Goal: Information Seeking & Learning: Learn about a topic

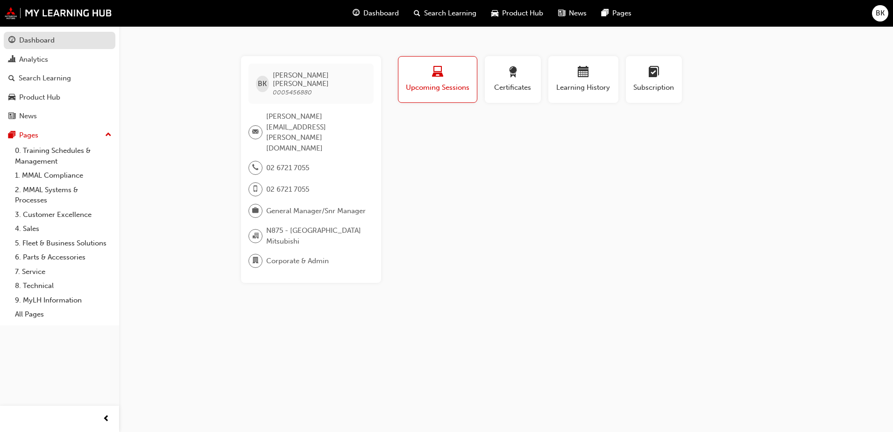
click at [41, 41] on div "Dashboard" at bounding box center [36, 40] width 35 height 11
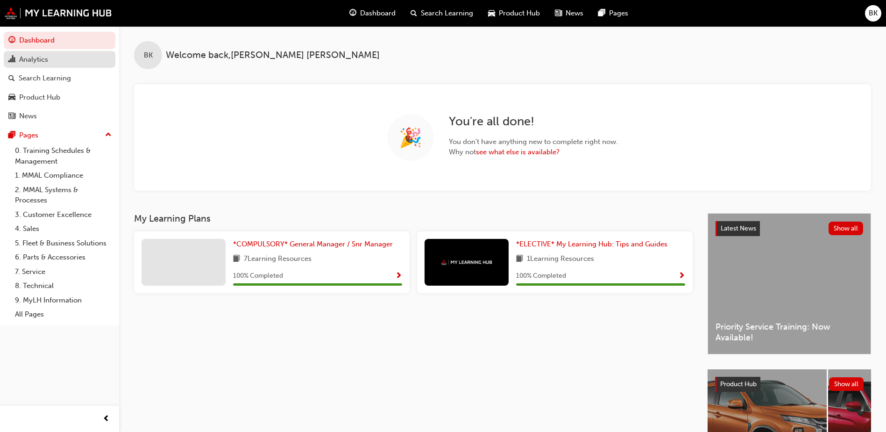
click at [41, 56] on div "Analytics" at bounding box center [33, 59] width 29 height 11
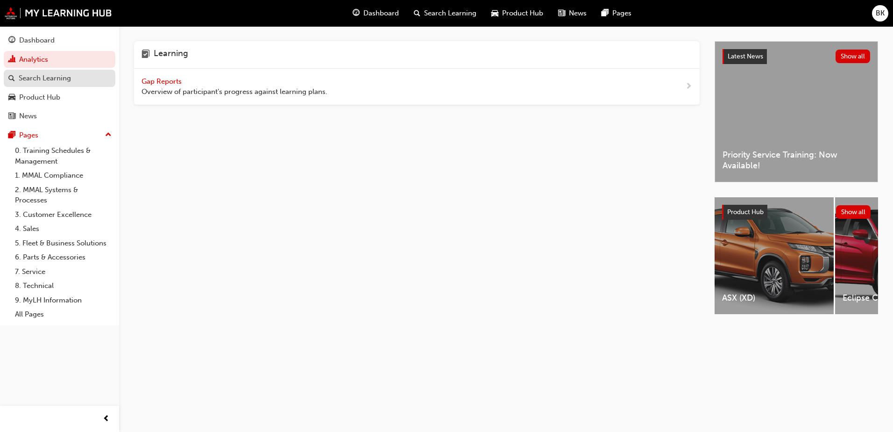
click at [58, 78] on div "Search Learning" at bounding box center [45, 78] width 52 height 11
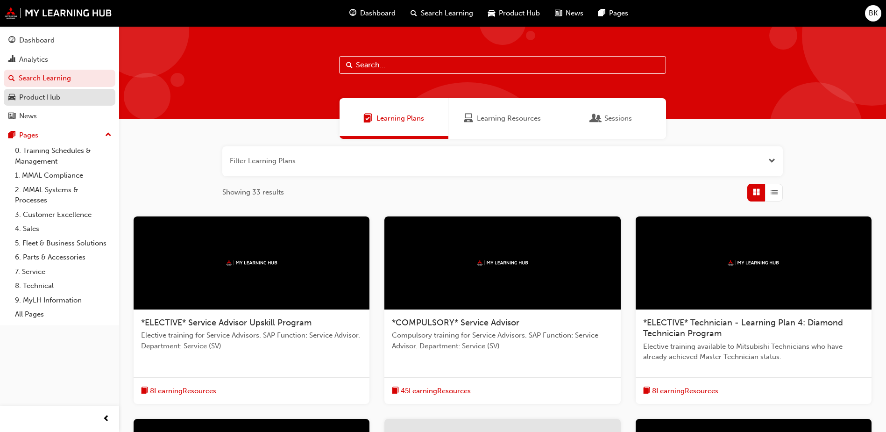
click at [50, 97] on div "Product Hub" at bounding box center [39, 97] width 41 height 11
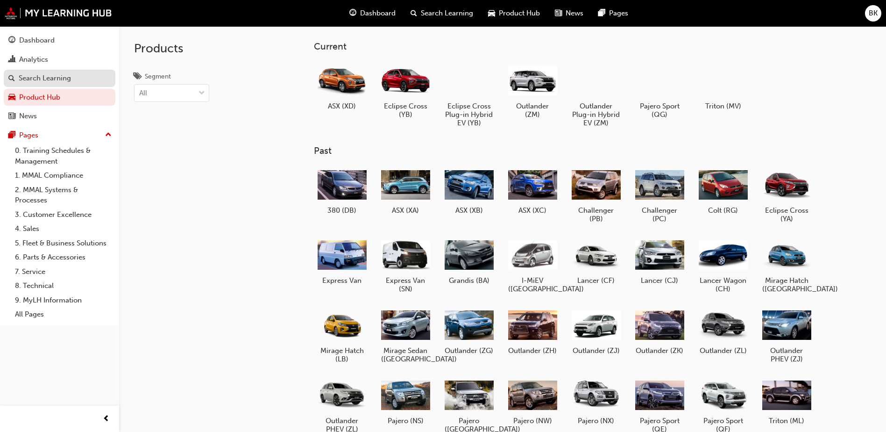
click at [49, 75] on div "Search Learning" at bounding box center [45, 78] width 52 height 11
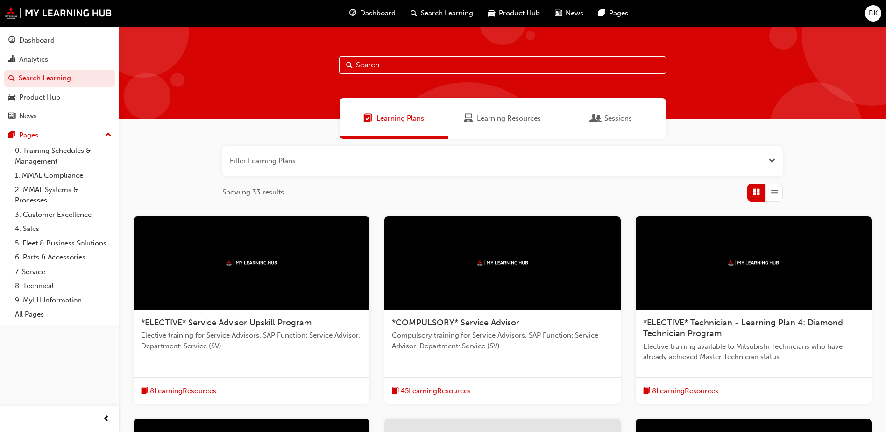
click at [485, 120] on span "Learning Resources" at bounding box center [509, 118] width 64 height 11
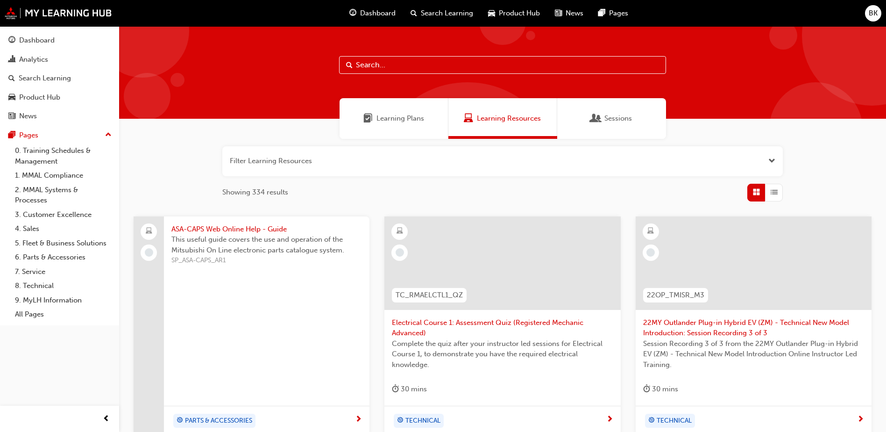
click at [325, 157] on button "button" at bounding box center [502, 161] width 560 height 30
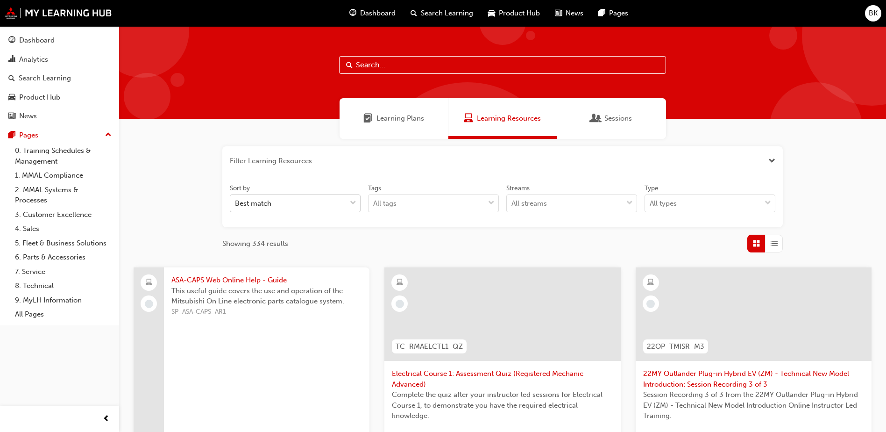
click at [312, 201] on div "Best match" at bounding box center [288, 203] width 116 height 16
click at [236, 201] on input "Sort by Best match" at bounding box center [235, 203] width 1 height 8
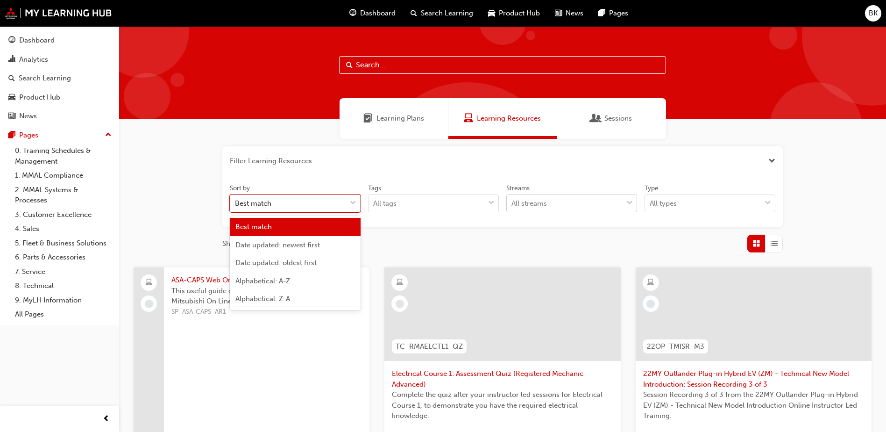
click at [529, 203] on div "All streams" at bounding box center [528, 203] width 35 height 11
click at [512, 203] on input "Streams All streams" at bounding box center [511, 203] width 1 height 8
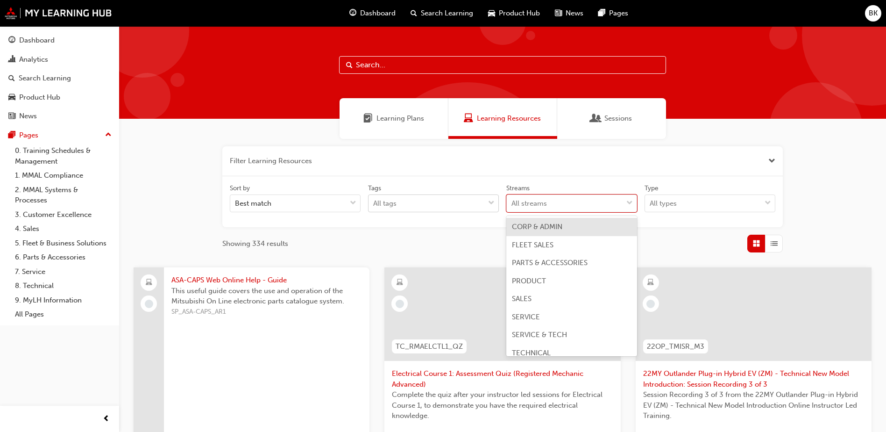
click at [423, 207] on div "All tags" at bounding box center [426, 203] width 116 height 16
click at [374, 207] on input "Tags All tags" at bounding box center [373, 203] width 1 height 8
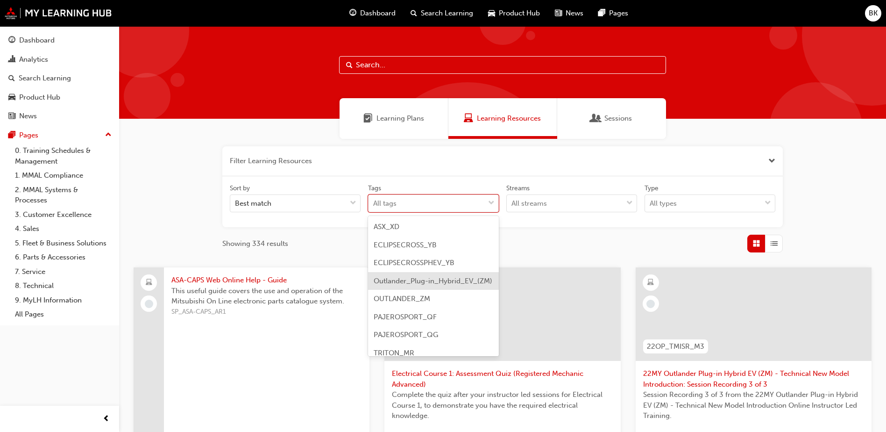
click at [407, 112] on div "Learning Plans" at bounding box center [394, 118] width 109 height 41
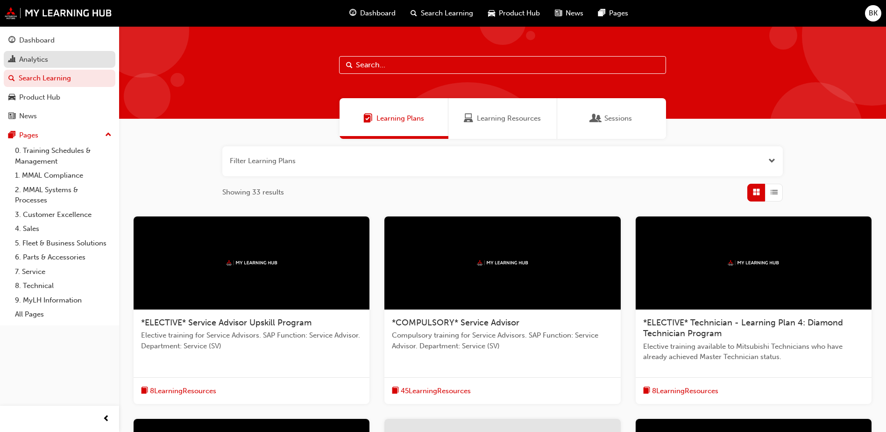
click at [33, 63] on div "Analytics" at bounding box center [33, 59] width 29 height 11
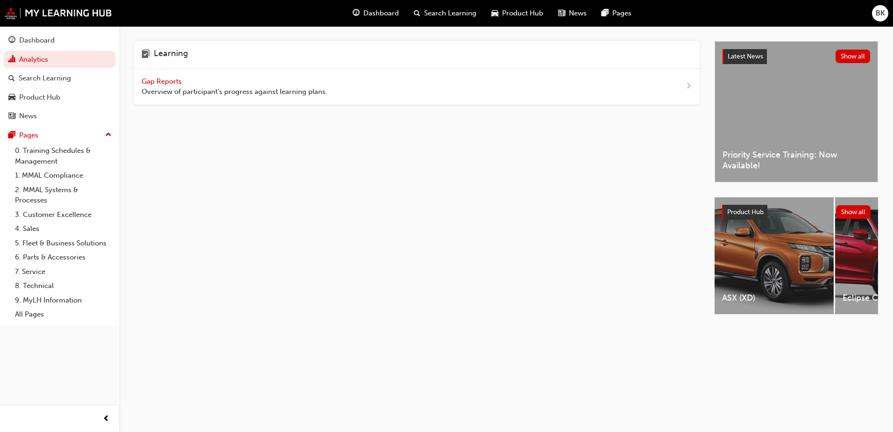
click at [160, 80] on span "Gap Reports" at bounding box center [162, 81] width 42 height 8
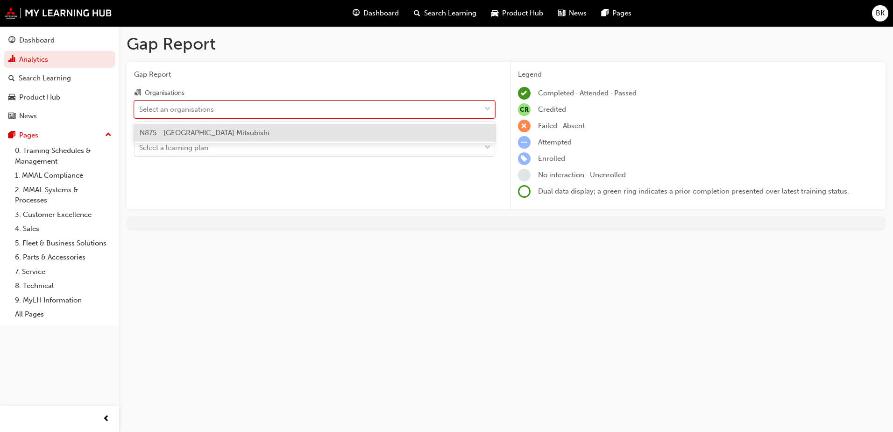
click at [253, 111] on div "Select an organisations" at bounding box center [307, 109] width 346 height 16
click at [140, 111] on input "Organisations option N875 - [GEOGRAPHIC_DATA] Mitsubishi focused, 1 of 1. 1 res…" at bounding box center [139, 109] width 1 height 8
click at [246, 133] on div "N875 - [GEOGRAPHIC_DATA] Mitsubishi" at bounding box center [314, 133] width 361 height 18
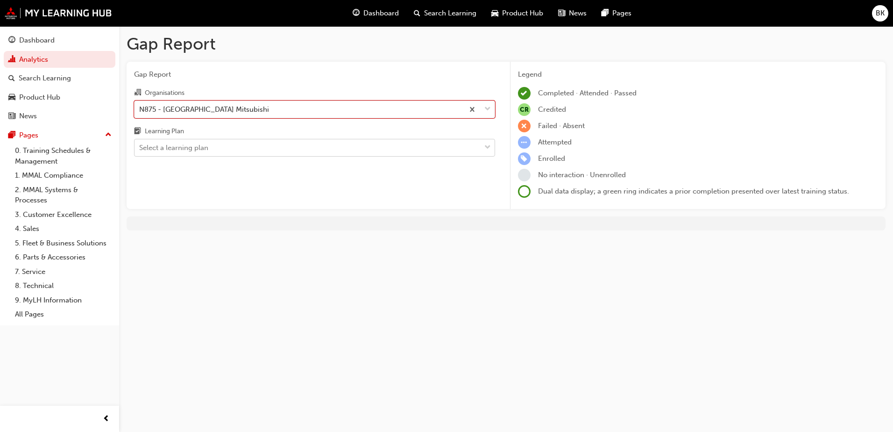
click at [255, 143] on div "Select a learning plan" at bounding box center [307, 148] width 346 height 16
click at [140, 143] on input "Learning Plan Select a learning plan" at bounding box center [139, 147] width 1 height 8
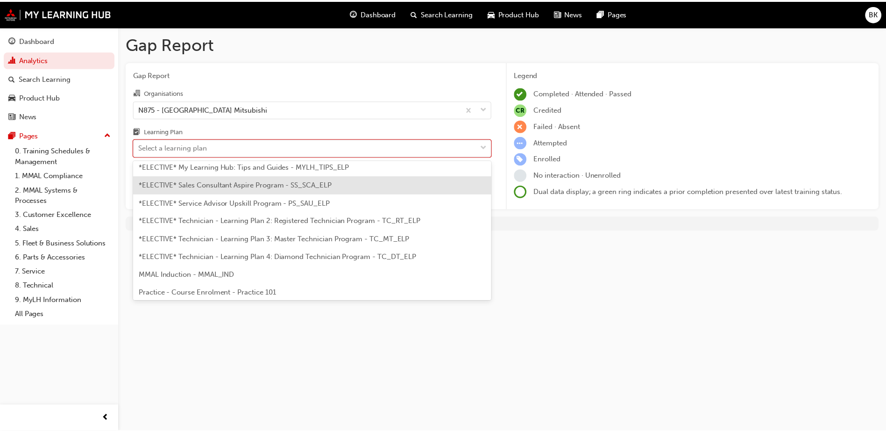
scroll to position [457, 0]
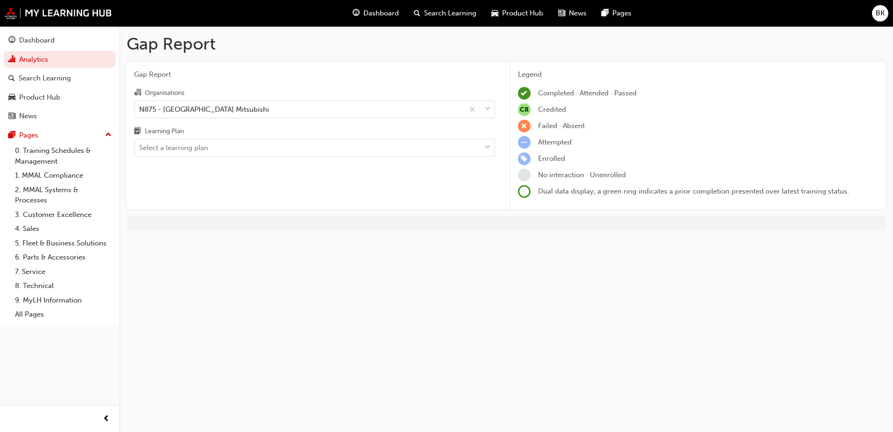
click at [317, 80] on div "Gap Report Organisations N875 - [GEOGRAPHIC_DATA] Mitsubishi Learning Plan Sele…" at bounding box center [315, 136] width 376 height 148
click at [46, 152] on link "0. Training Schedules & Management" at bounding box center [63, 155] width 104 height 25
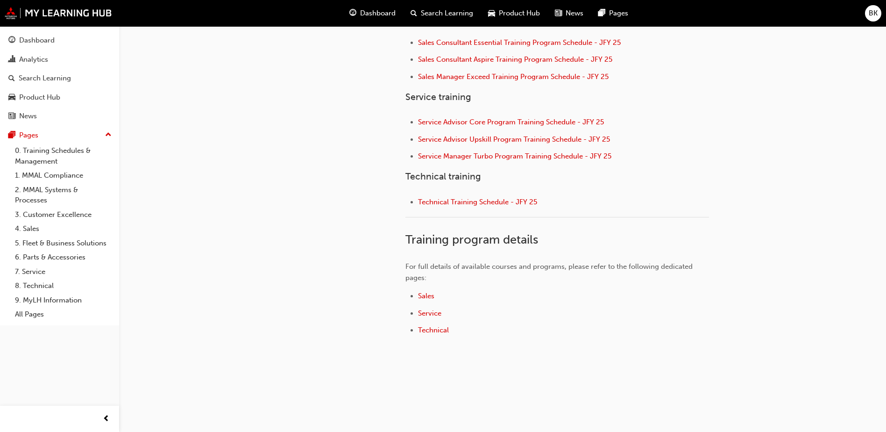
scroll to position [410, 0]
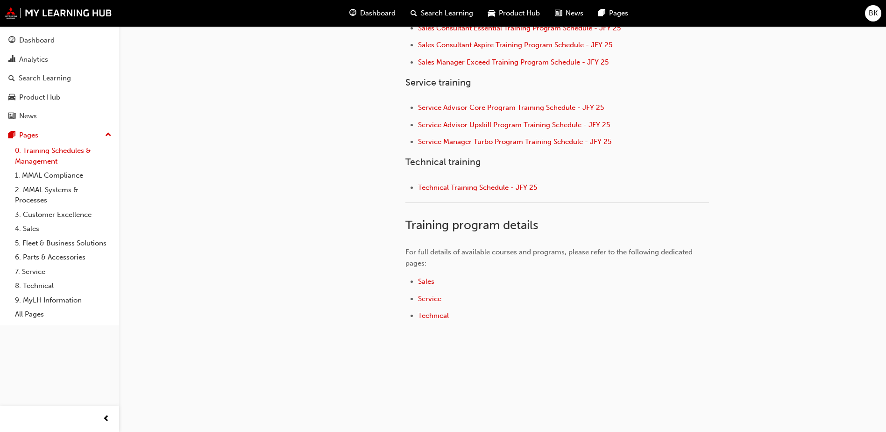
click at [44, 152] on link "0. Training Schedules & Management" at bounding box center [63, 155] width 104 height 25
click at [49, 187] on link "2. MMAL Systems & Processes" at bounding box center [63, 195] width 104 height 25
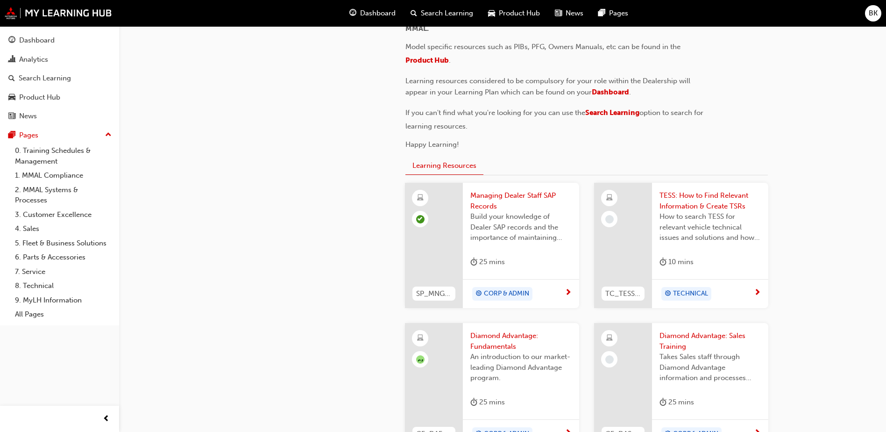
scroll to position [280, 0]
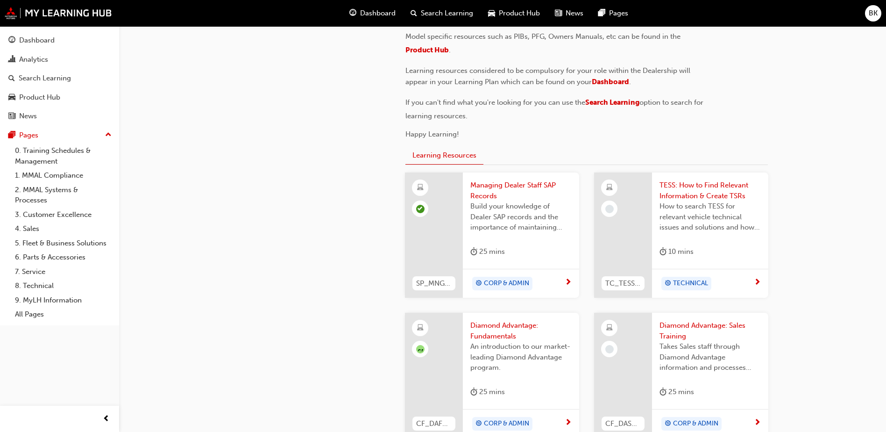
click at [502, 186] on span "Managing Dealer Staff SAP Records" at bounding box center [520, 190] width 101 height 21
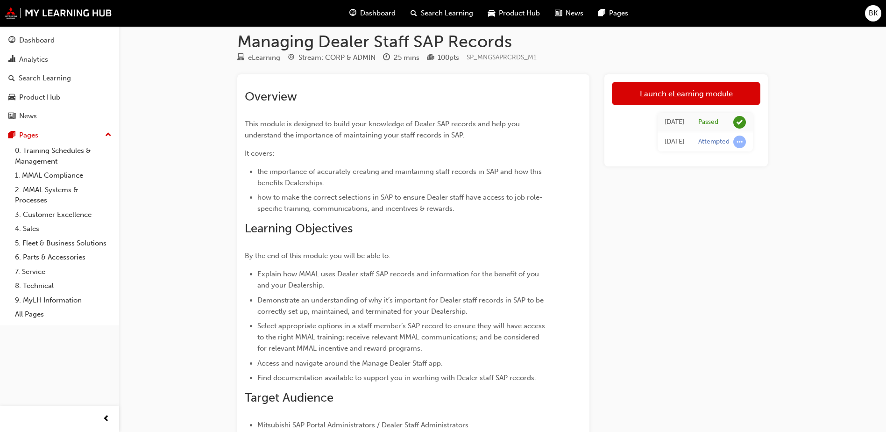
scroll to position [12, 0]
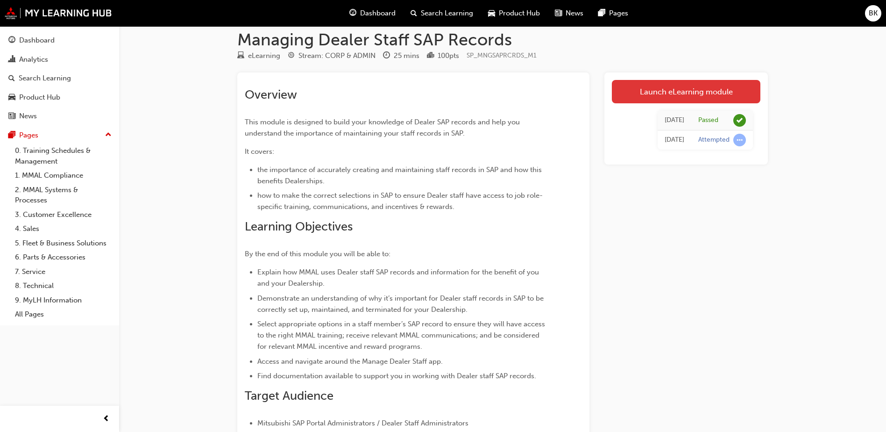
click at [708, 91] on link "Launch eLearning module" at bounding box center [686, 91] width 149 height 23
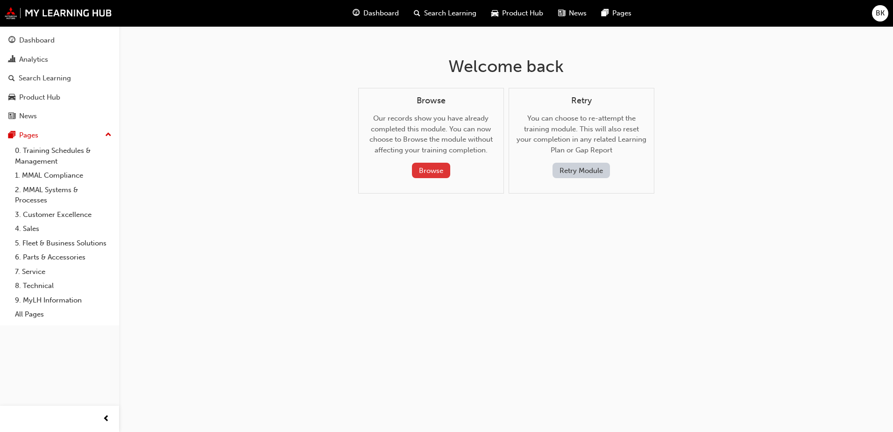
click at [427, 171] on button "Browse" at bounding box center [431, 170] width 38 height 15
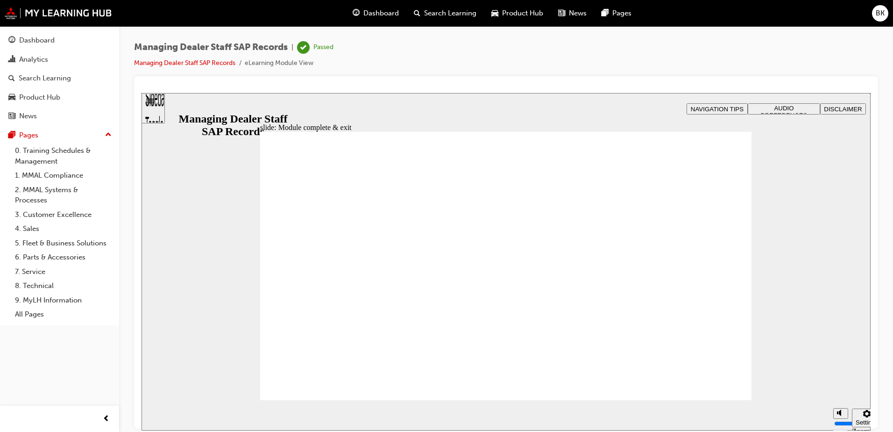
click at [201, 107] on div "slide: Module complete & exit Rectangle 1 Group 1 stop-btn.png Click STOP to c…" at bounding box center [505, 260] width 729 height 337
click at [176, 61] on link "Managing Dealer Staff SAP Records" at bounding box center [184, 63] width 101 height 8
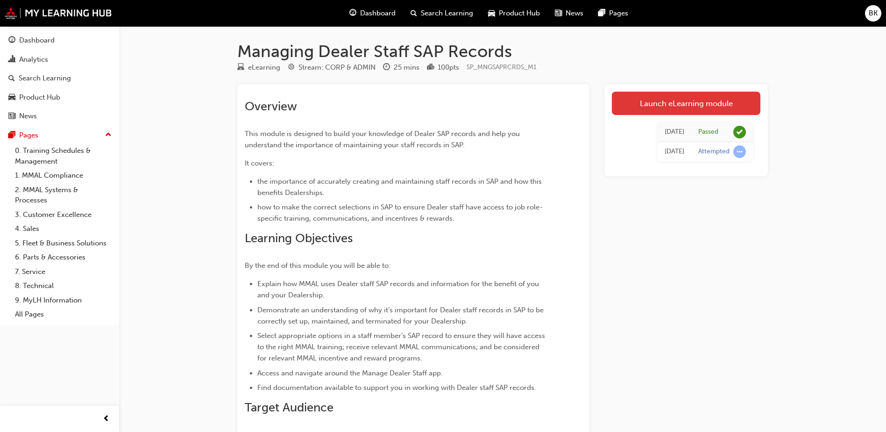
click at [697, 106] on link "Launch eLearning module" at bounding box center [686, 103] width 149 height 23
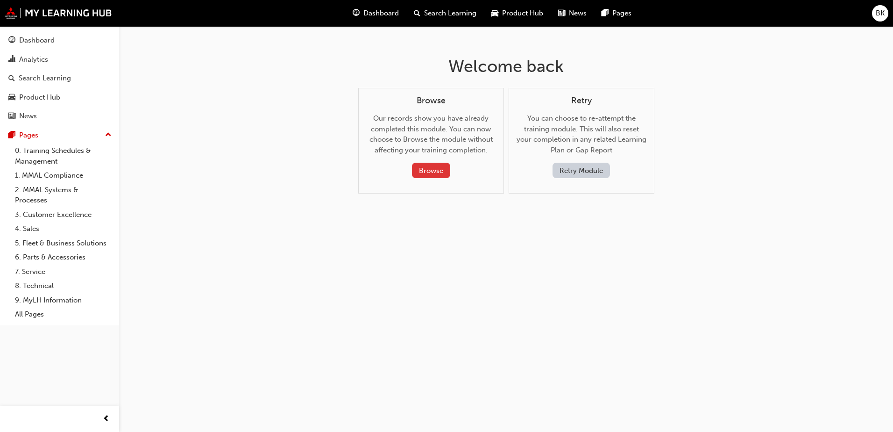
click at [429, 165] on button "Browse" at bounding box center [431, 170] width 38 height 15
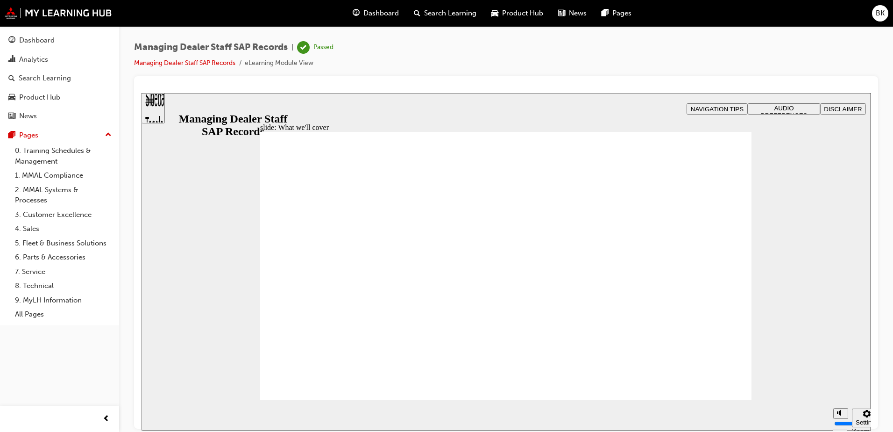
drag, startPoint x: 705, startPoint y: 391, endPoint x: 707, endPoint y: 380, distance: 11.3
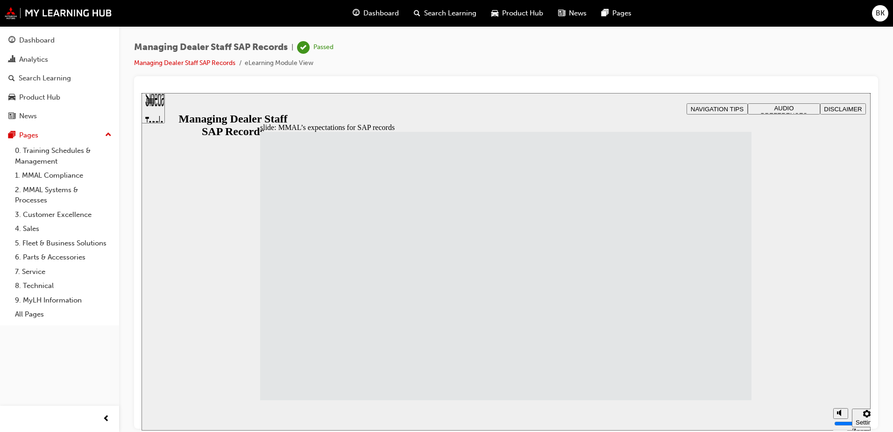
drag, startPoint x: 310, startPoint y: 279, endPoint x: 318, endPoint y: 264, distance: 17.3
